Goal: Check status: Check status

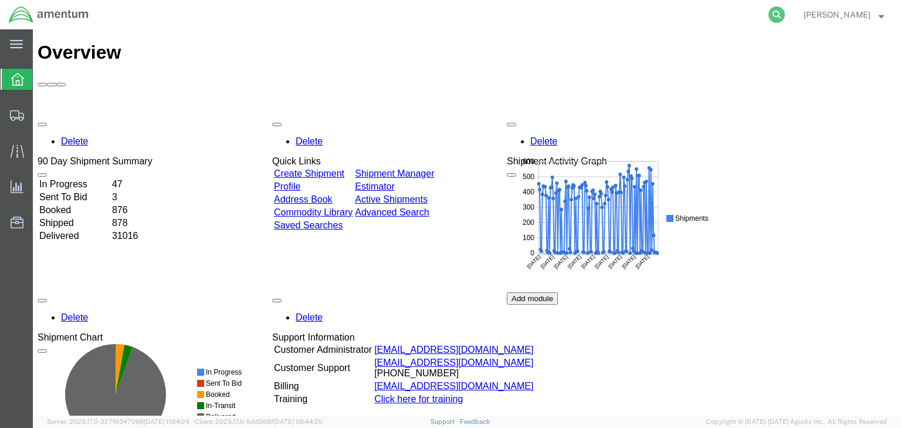
drag, startPoint x: 799, startPoint y: 14, endPoint x: 791, endPoint y: 16, distance: 8.0
click at [785, 14] on icon at bounding box center [777, 14] width 16 height 16
paste input "56543010"
type input "56543010"
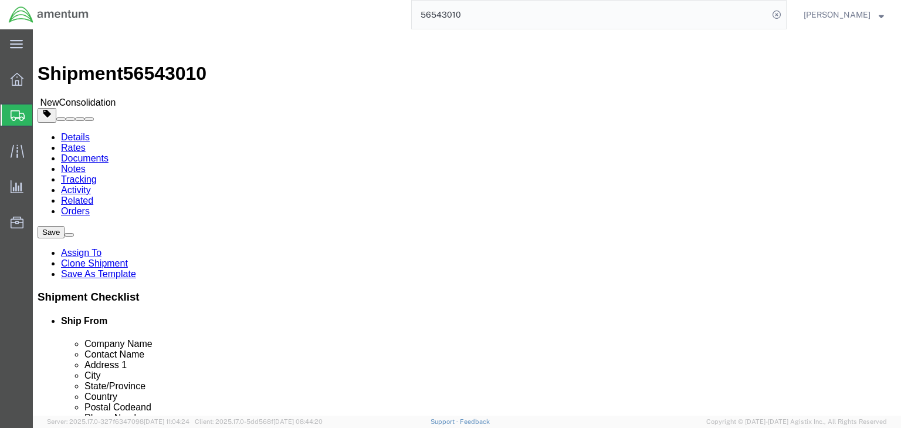
select select "42668"
select select
drag, startPoint x: 150, startPoint y: 77, endPoint x: 160, endPoint y: 90, distance: 16.4
click icon
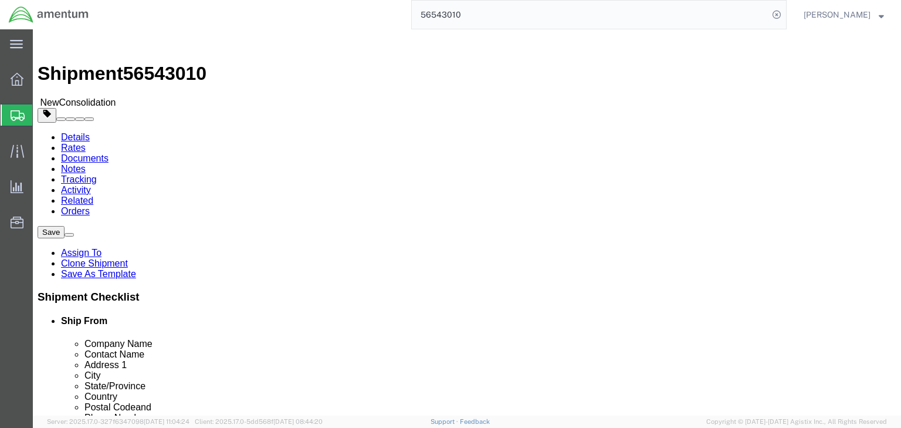
click h4 "Package Information"
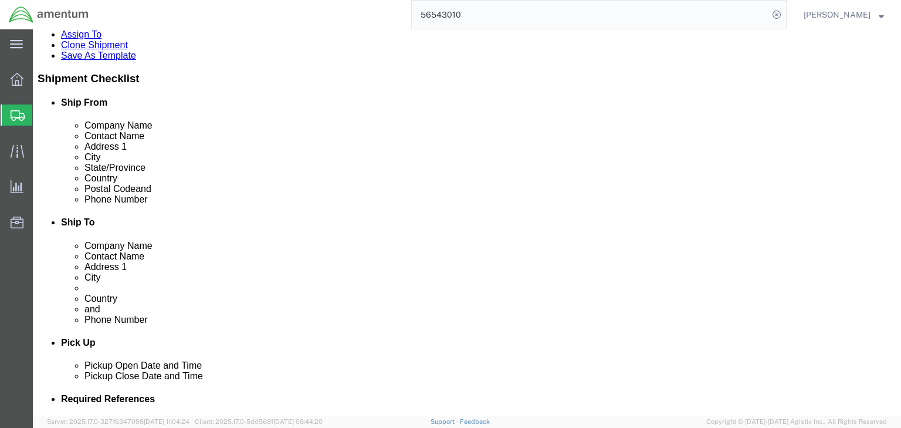
scroll to position [235, 0]
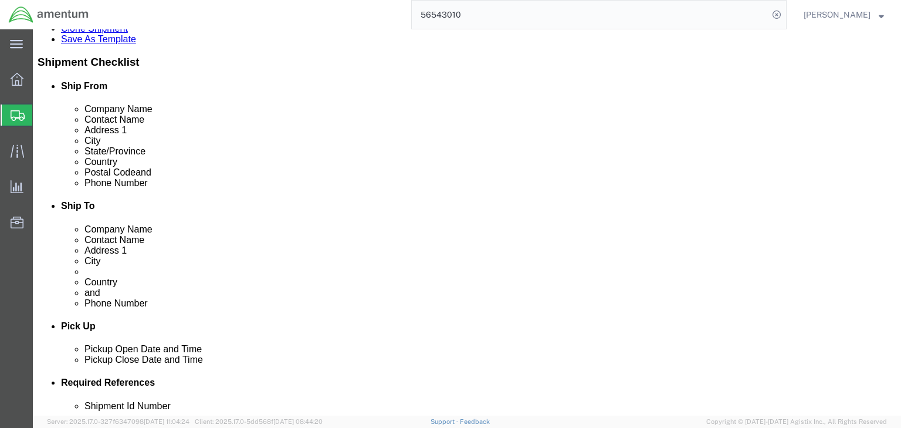
click dd "70.00 Each"
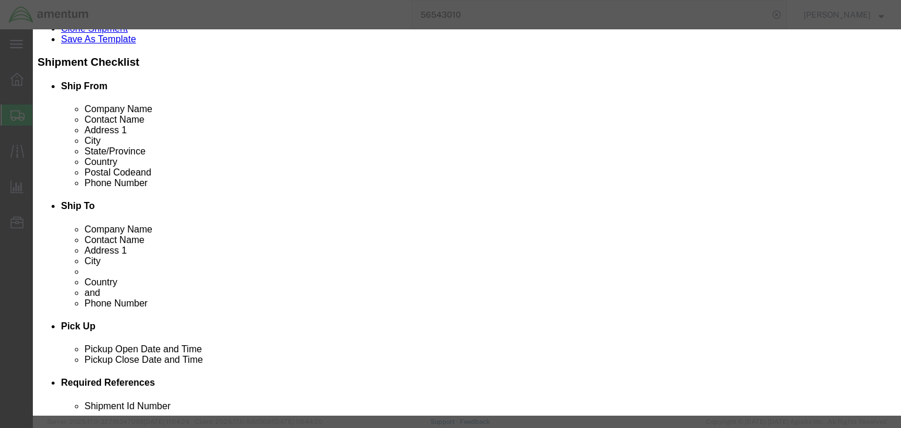
scroll to position [0, 0]
click select "Select Bag Barrels 100Board Feet Bottle Box Blister Pack Carats Can Capsule Car…"
select select "KGS"
click select "Select Bag Barrels 100Board Feet Bottle Box Blister Pack Carats Can Capsule Car…"
click button "Save & Close"
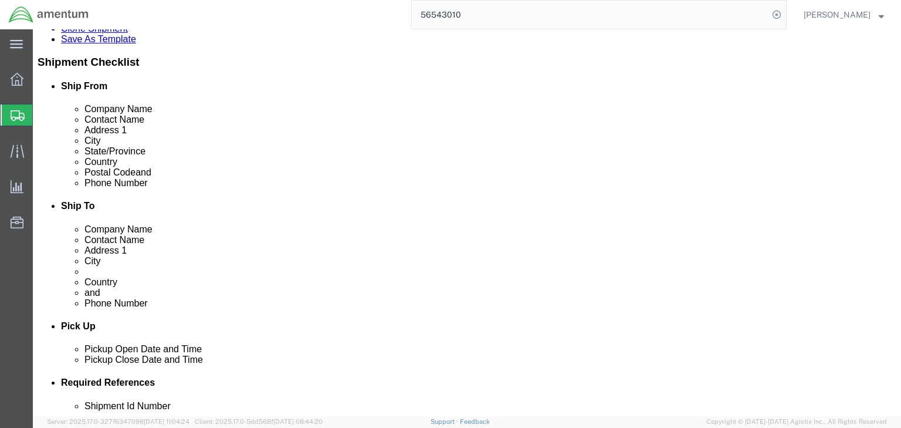
click dd "8.00 Each"
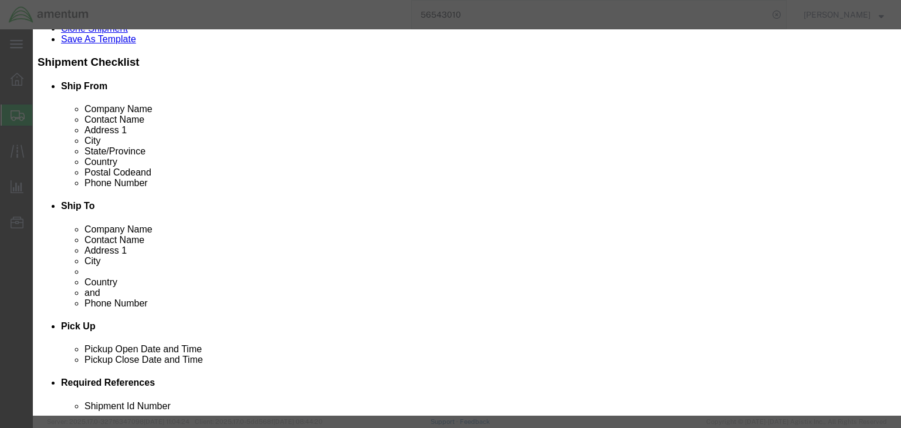
scroll to position [235, 0]
click button "Close"
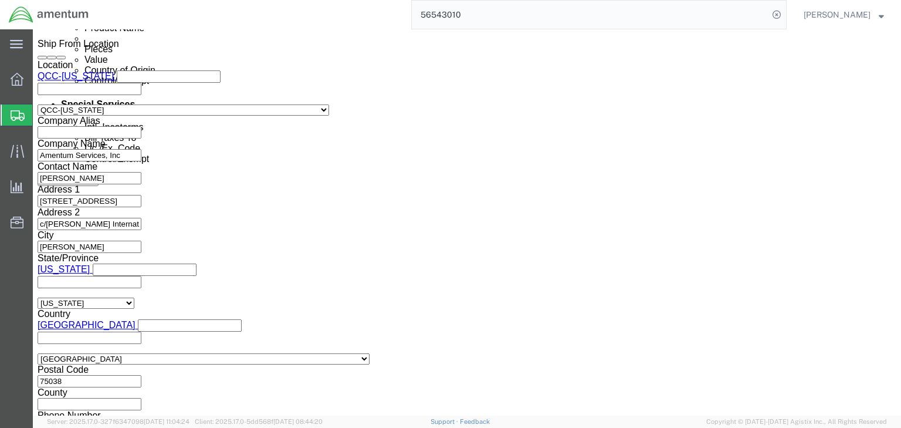
scroll to position [704, 0]
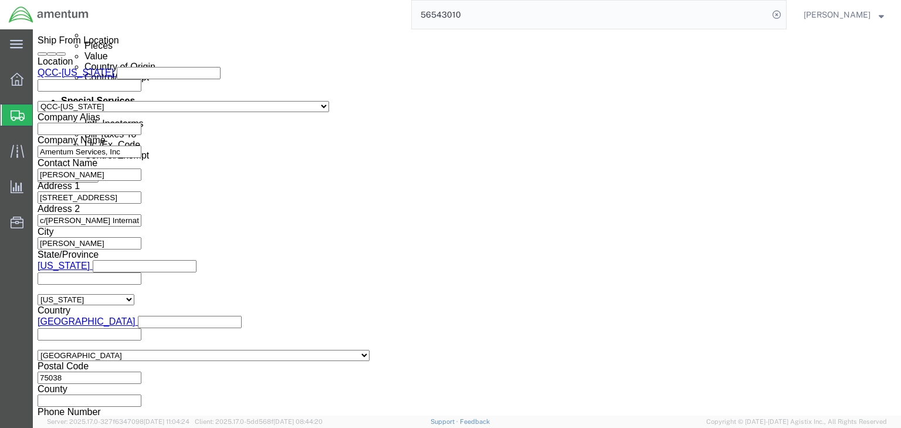
click dd "4028.40 USD"
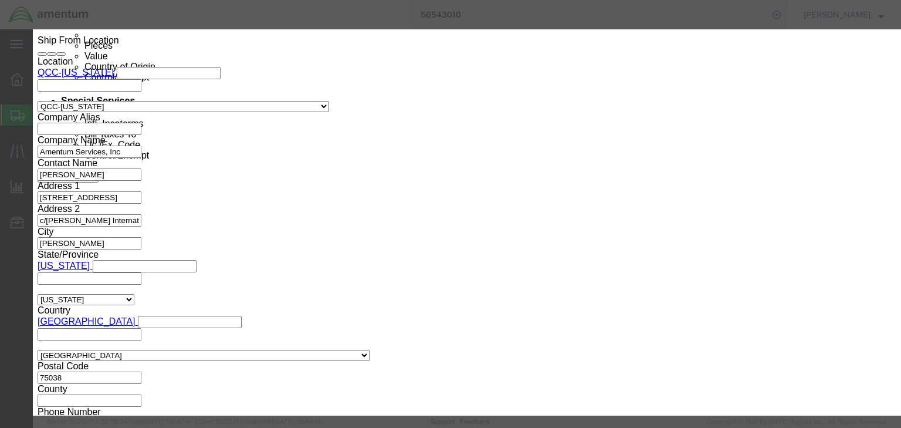
scroll to position [235, 0]
click button "Close"
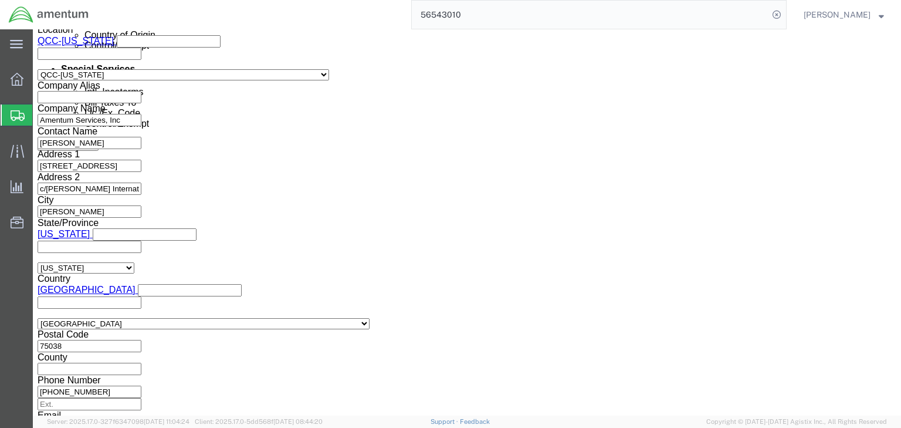
scroll to position [939, 0]
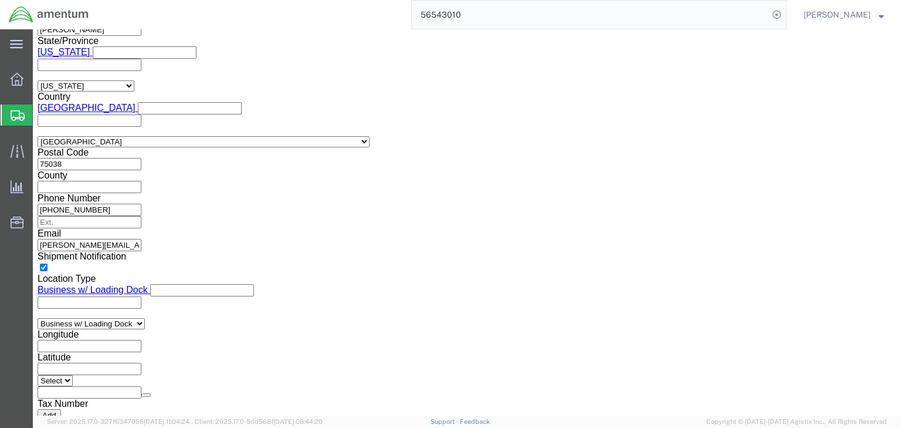
click span
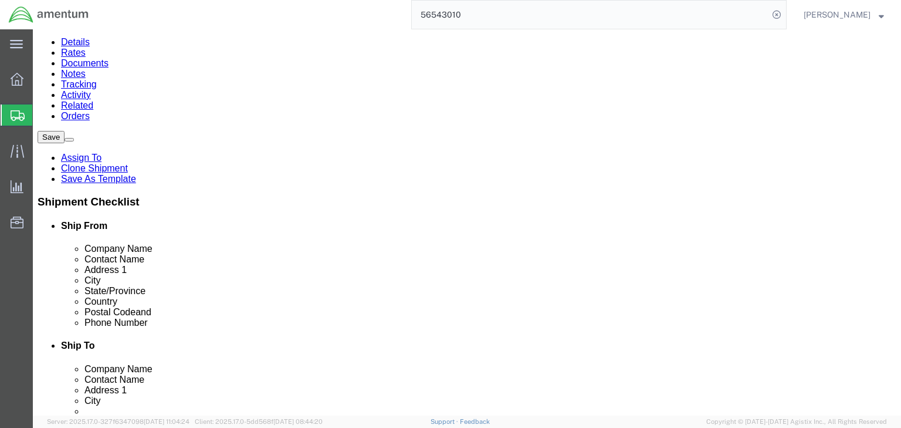
scroll to position [107, 0]
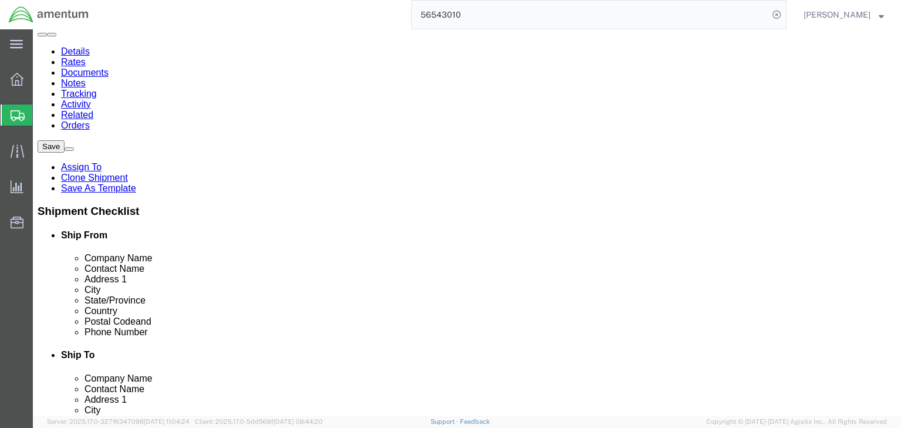
click dd "20.00 Pack"
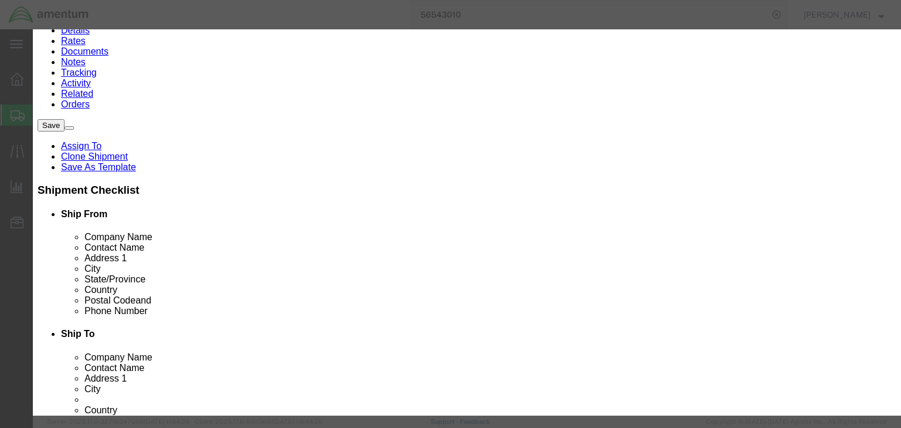
scroll to position [188, 0]
type input "6307909844"
click button "Save & Close"
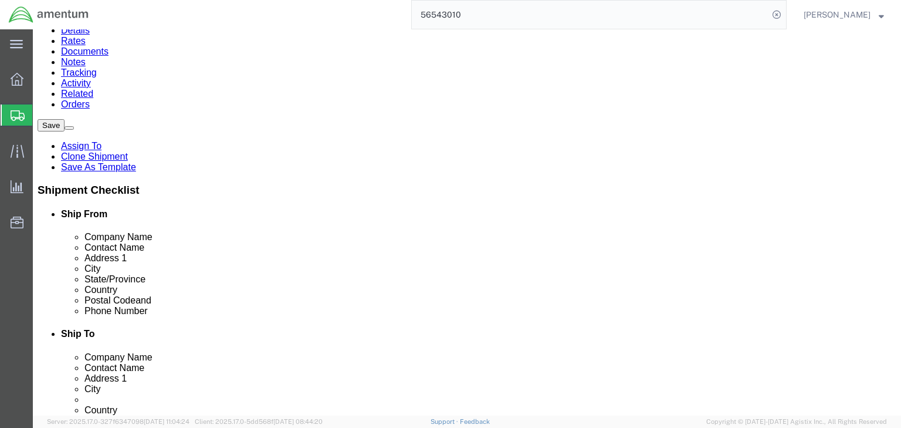
drag, startPoint x: 256, startPoint y: 81, endPoint x: 268, endPoint y: 121, distance: 41.4
click icon
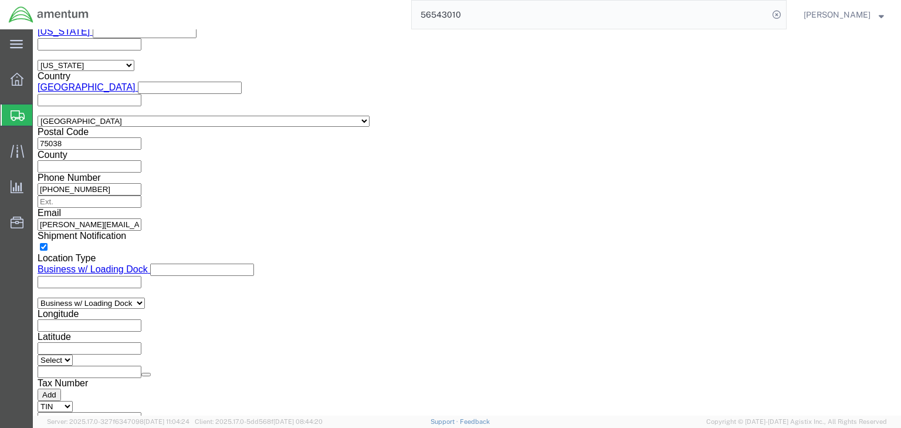
scroll to position [883, 0]
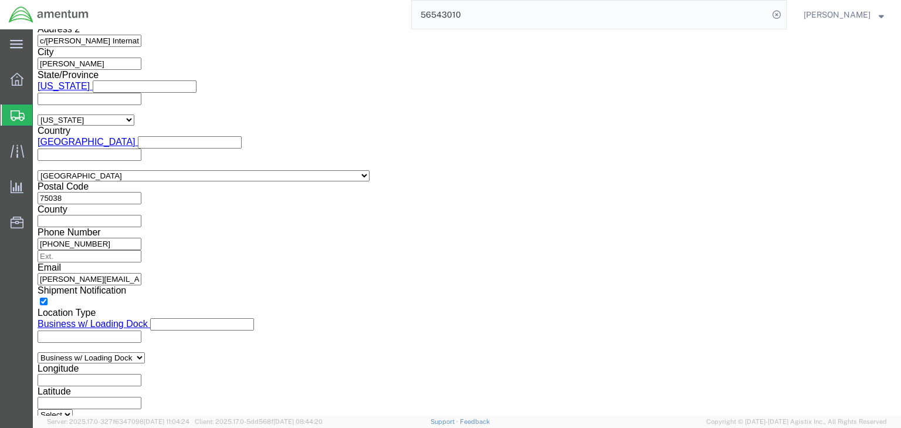
click icon
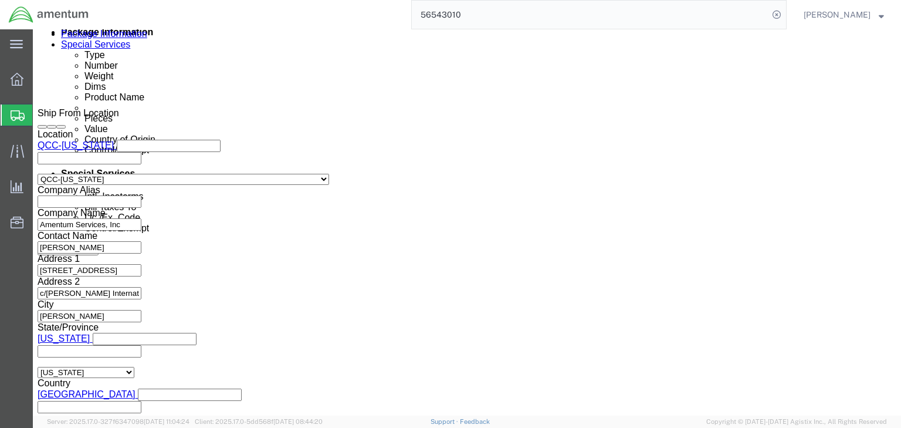
click at [42, 114] on span "Shipments" at bounding box center [36, 114] width 9 height 23
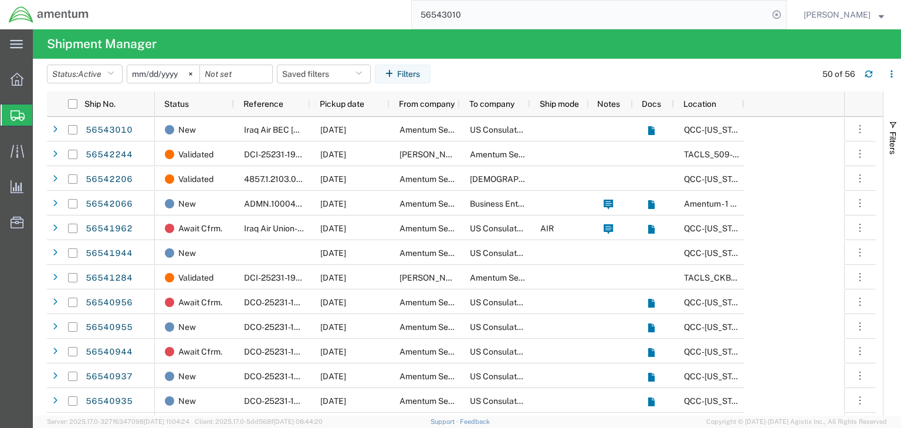
click at [500, 18] on input "56543010" at bounding box center [590, 15] width 357 height 28
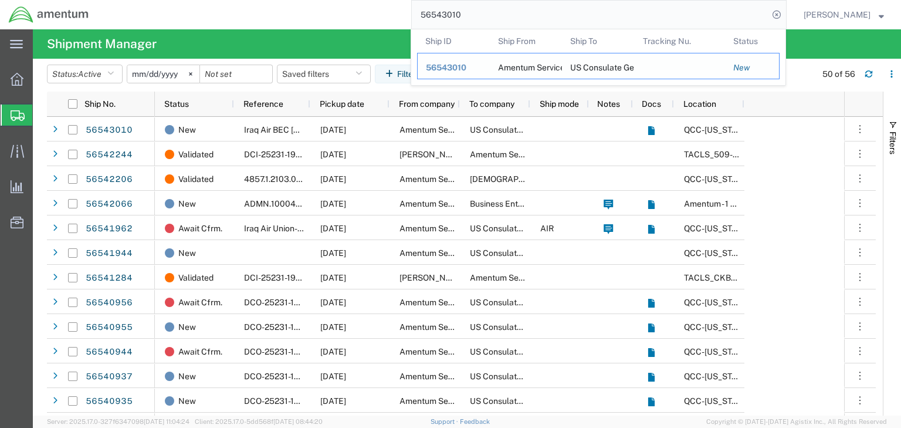
click at [490, 65] on td "Ship ID 56543010" at bounding box center [453, 66] width 73 height 26
click at [466, 67] on span "56543010" at bounding box center [446, 67] width 40 height 9
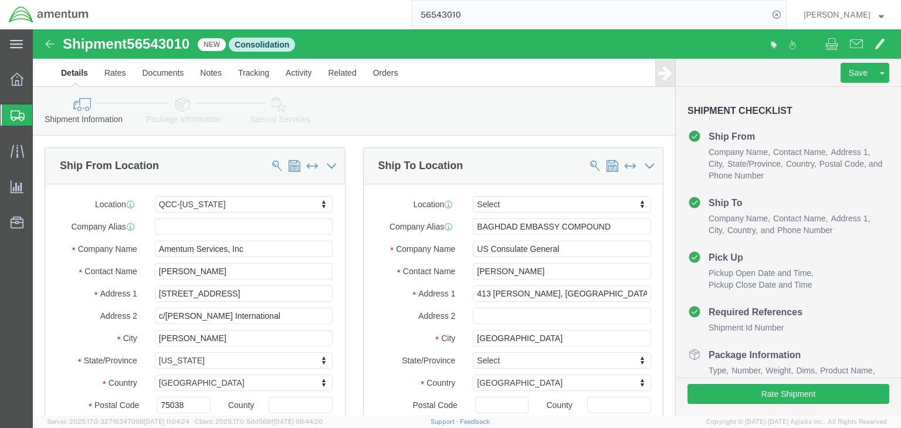
select select "42668"
select select
drag, startPoint x: 11, startPoint y: 116, endPoint x: 0, endPoint y: 176, distance: 60.9
click at [11, 116] on icon at bounding box center [18, 115] width 14 height 11
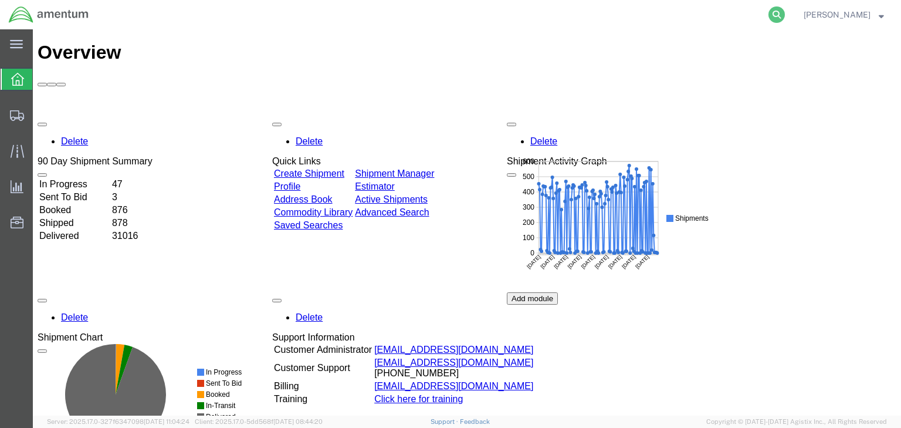
click at [807, 12] on nav "[PERSON_NAME]" at bounding box center [454, 14] width 893 height 29
click at [785, 14] on icon at bounding box center [777, 14] width 16 height 16
click at [507, 21] on input "search" at bounding box center [590, 15] width 357 height 28
paste input "56543010"
type input "56543010"
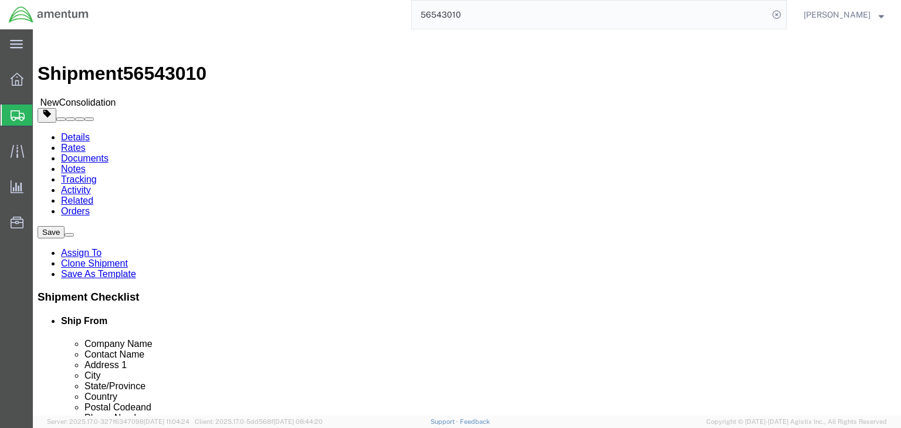
click link "Package Information"
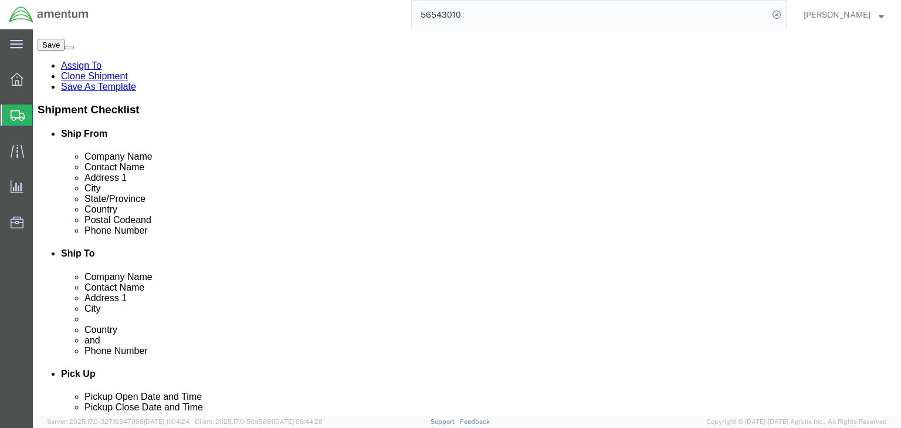
scroll to position [188, 0]
click dd "500.50 USD"
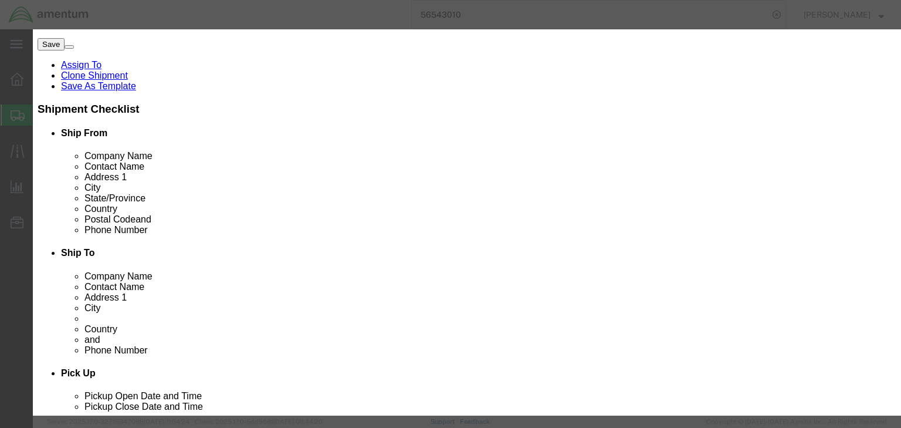
click select "Select Bag Barrels 100Board Feet Bottle Box Blister Pack Carats Can Capsule Car…"
select select "KGS"
click select "Select Bag Barrels 100Board Feet Bottle Box Blister Pack Carats Can Capsule Car…"
click button "Save & Close"
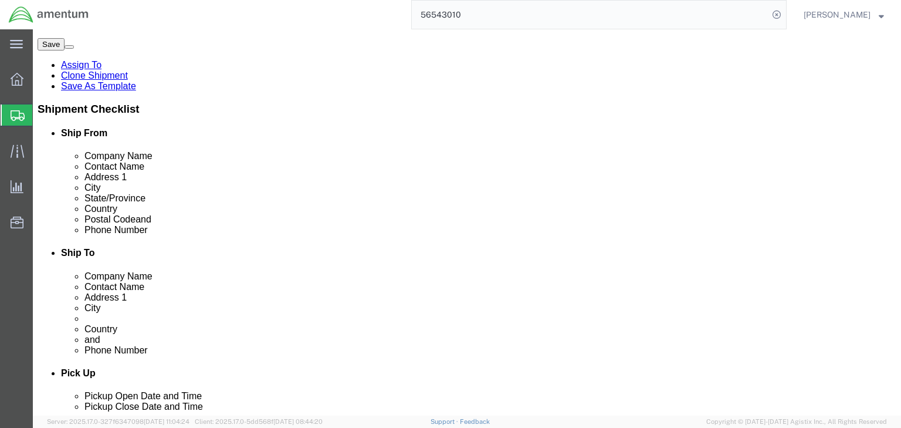
scroll to position [0, 0]
drag, startPoint x: 132, startPoint y: 338, endPoint x: 143, endPoint y: 345, distance: 12.9
click dd "70.00 Kilogram"
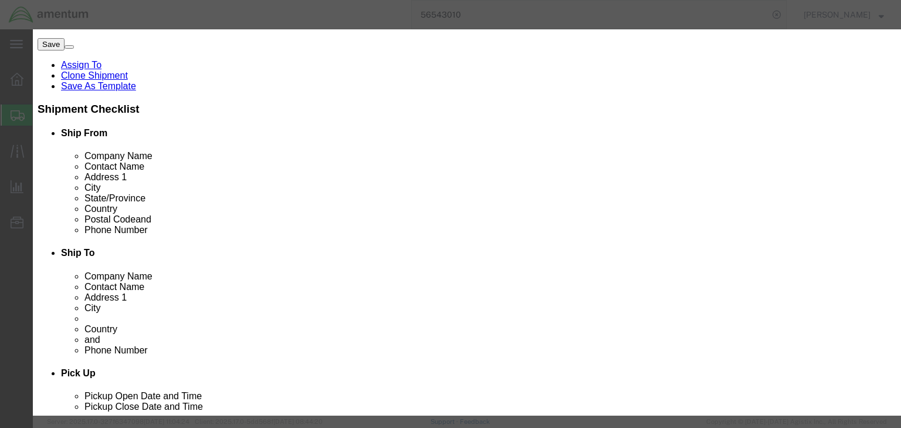
click select "Select Bag Barrels 100Board Feet Bottle Box Blister Pack Carats Can Capsule Car…"
click label "Serial"
click select "Select Bag Barrels 100Board Feet Bottle Box Blister Pack Carats Can Capsule Car…"
select select "KGS"
click select "Select Bag Barrels 100Board Feet Bottle Box Blister Pack Carats Can Capsule Car…"
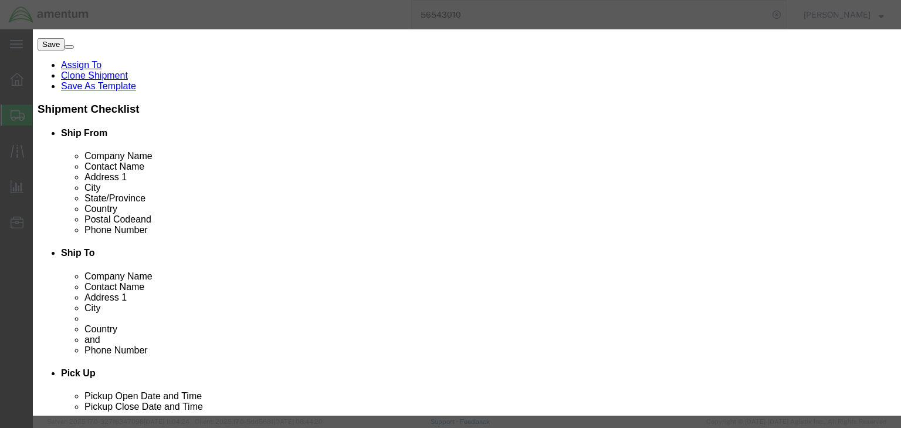
click button "Save & Close"
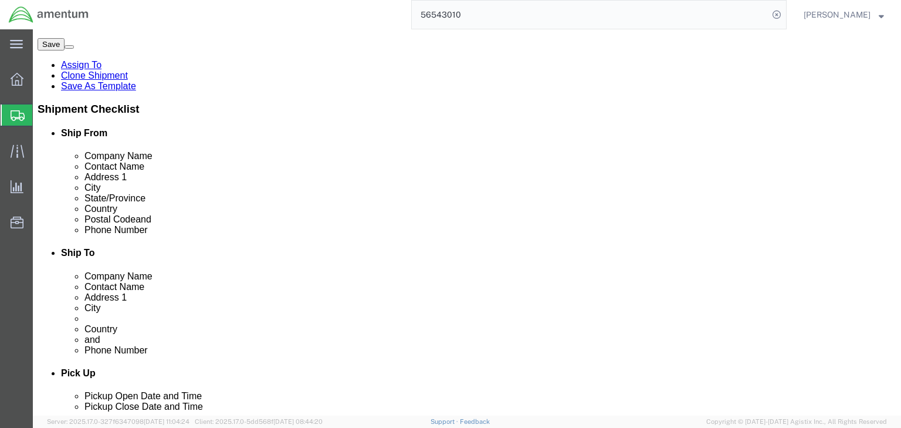
click dd "70.00 Kilogram"
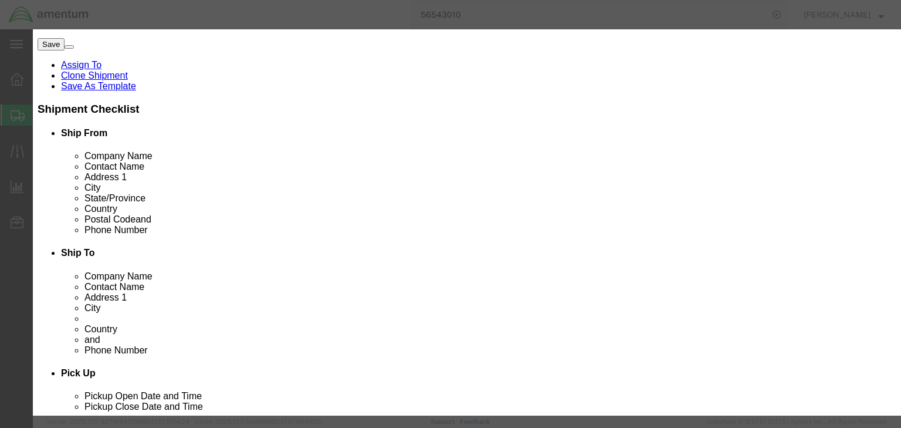
click select "Select Bag Barrels 100Board Feet Bottle Box Blister Pack Carats Can Capsule Car…"
click label "GL Reference"
click button "Close"
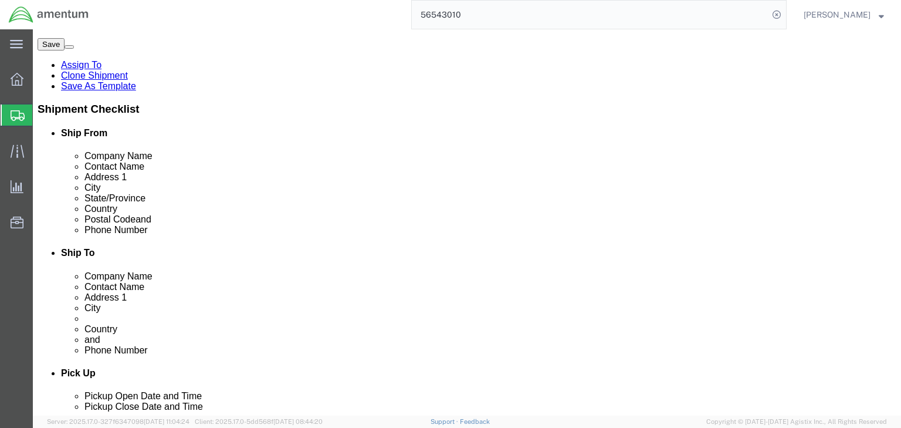
click dd "70.00 Kilogram"
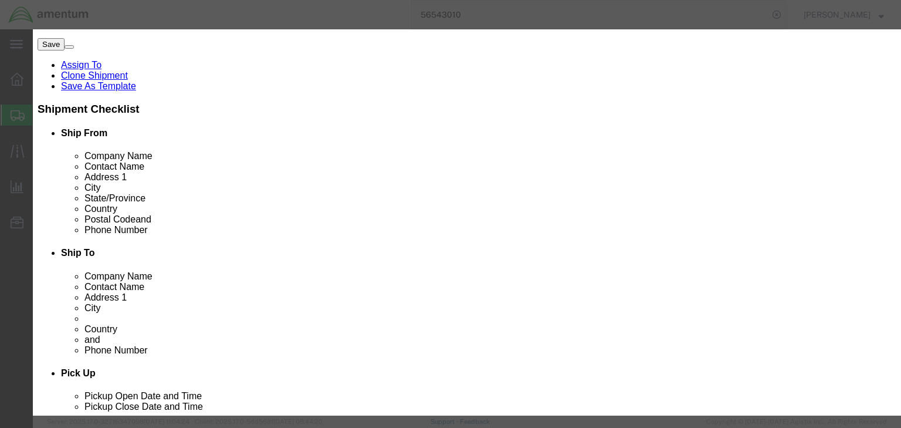
click button "Close"
